Goal: Subscribe to service/newsletter

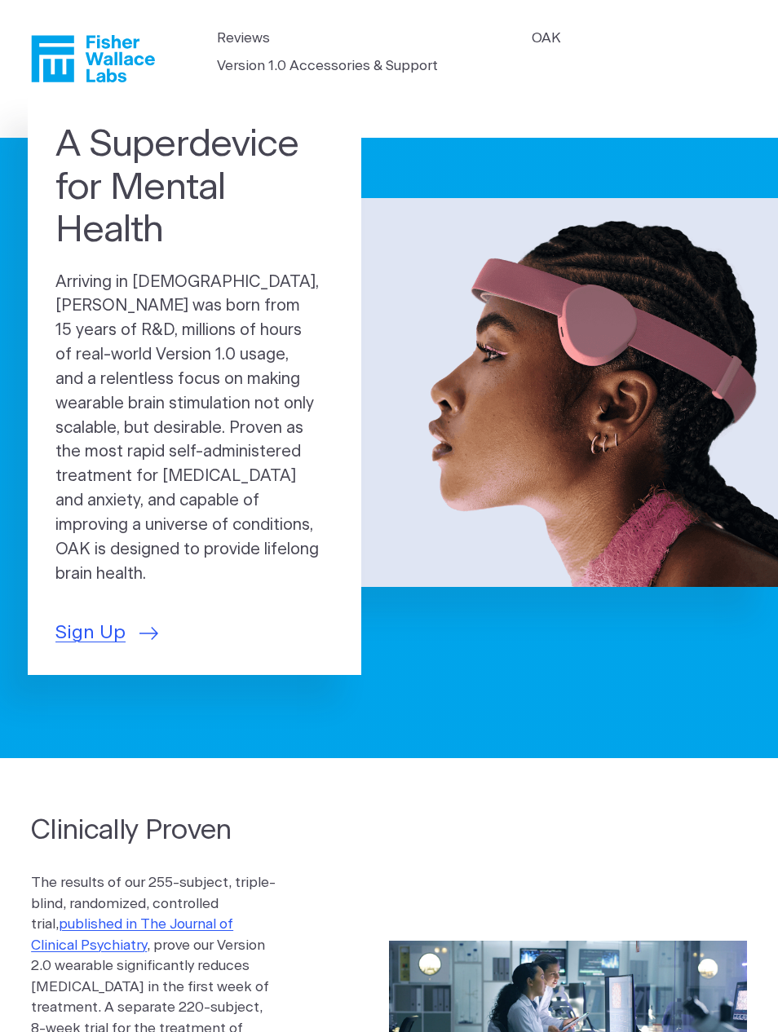
click at [104, 619] on span "Sign Up" at bounding box center [90, 633] width 70 height 29
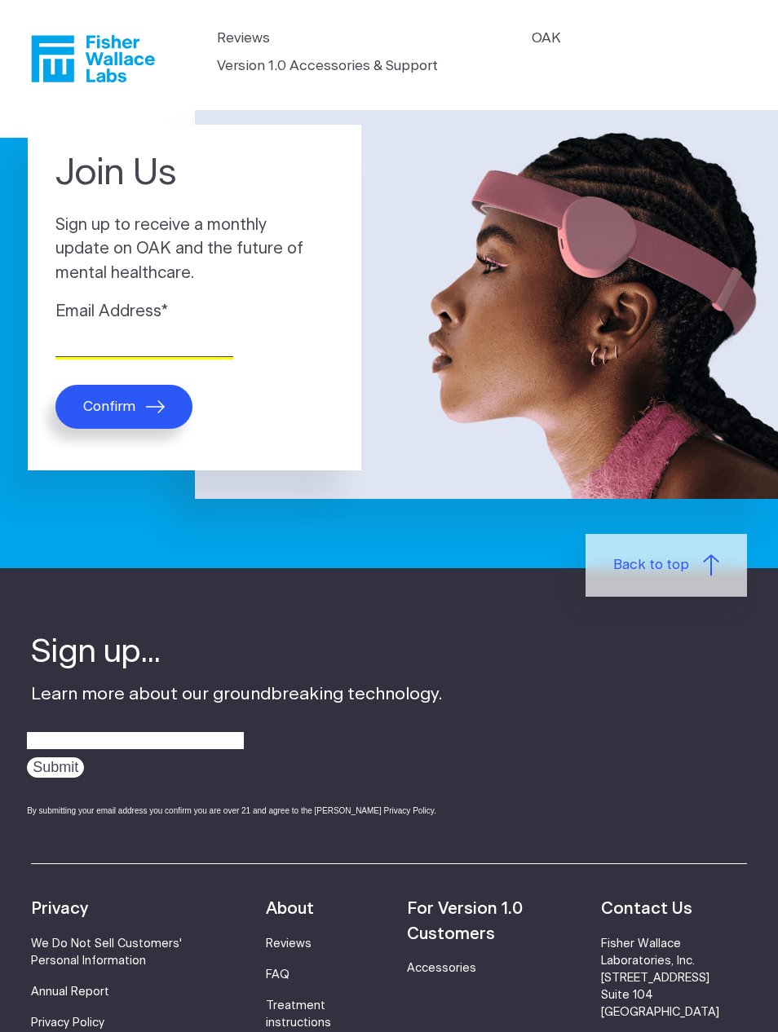
click at [137, 336] on input "Email Address *" at bounding box center [144, 344] width 178 height 25
type input "bethwb1010@gmail.com"
click at [152, 406] on icon "submit" at bounding box center [155, 406] width 19 height 13
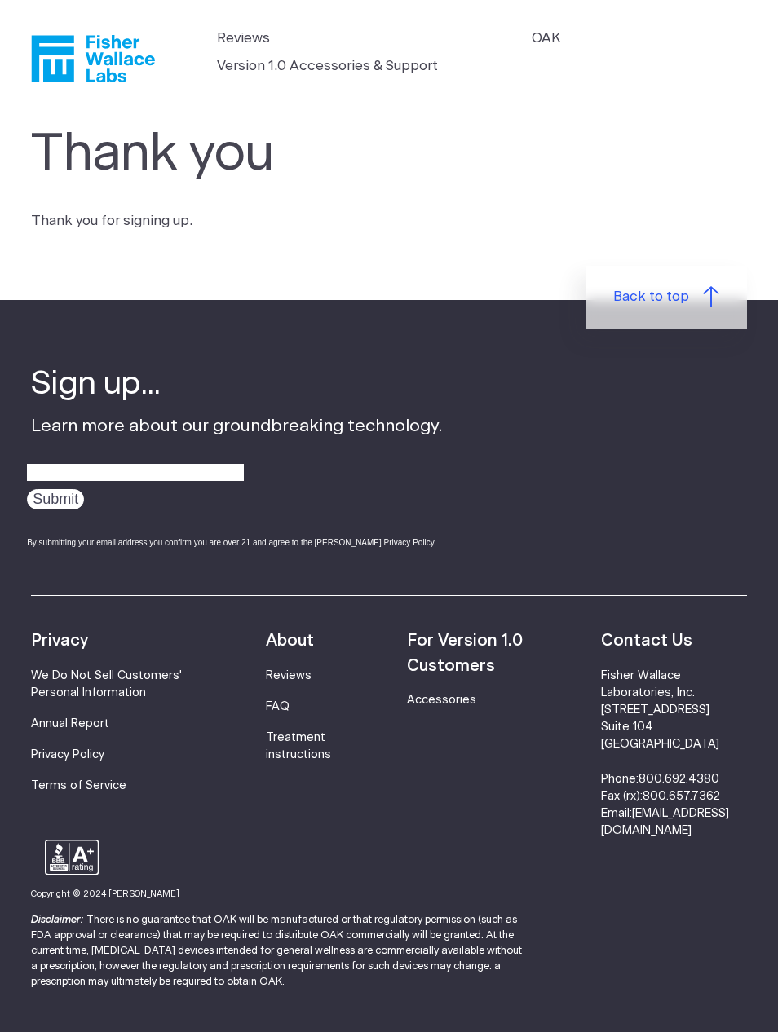
click at [678, 286] on span "Back to top" at bounding box center [651, 296] width 76 height 21
click at [710, 291] on icon at bounding box center [711, 296] width 16 height 21
